Goal: Share content

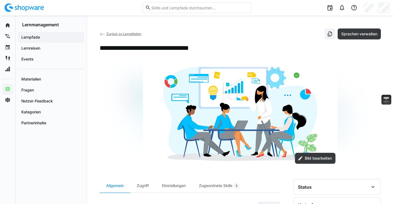
scroll to position [140, 0]
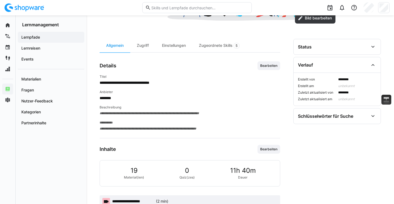
click at [151, 91] on h4 "Anbieter" at bounding box center [190, 92] width 180 height 4
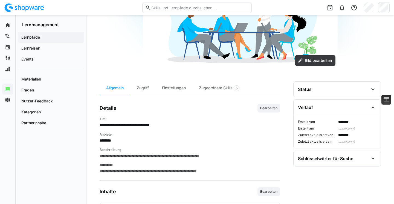
scroll to position [158, 0]
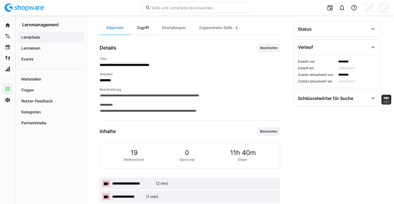
click at [147, 33] on div "Zugriff" at bounding box center [142, 27] width 25 height 13
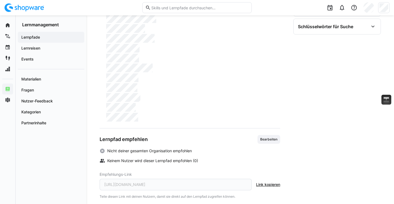
scroll to position [237, 0]
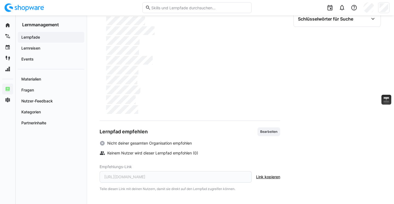
click at [272, 179] on span "Link kopieren" at bounding box center [268, 176] width 24 height 5
